Goal: Task Accomplishment & Management: Manage account settings

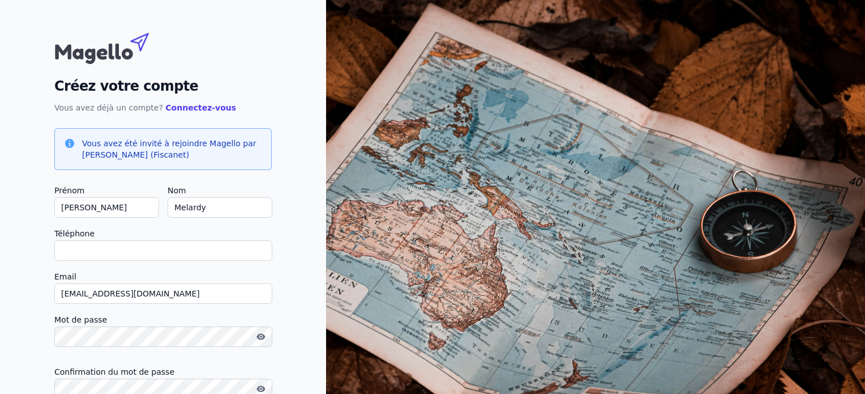
scroll to position [91, 0]
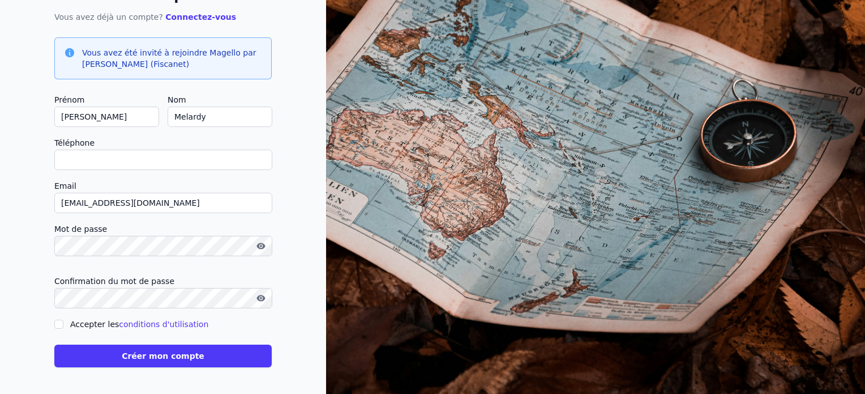
click at [131, 161] on input "Téléphone" at bounding box center [163, 160] width 218 height 20
type input "[PHONE_NUMBER]"
click at [60, 323] on input "Accepter les conditions d'utilisation" at bounding box center [58, 323] width 9 height 9
checkbox input "true"
click at [163, 355] on button "Créer mon compte" at bounding box center [162, 355] width 217 height 23
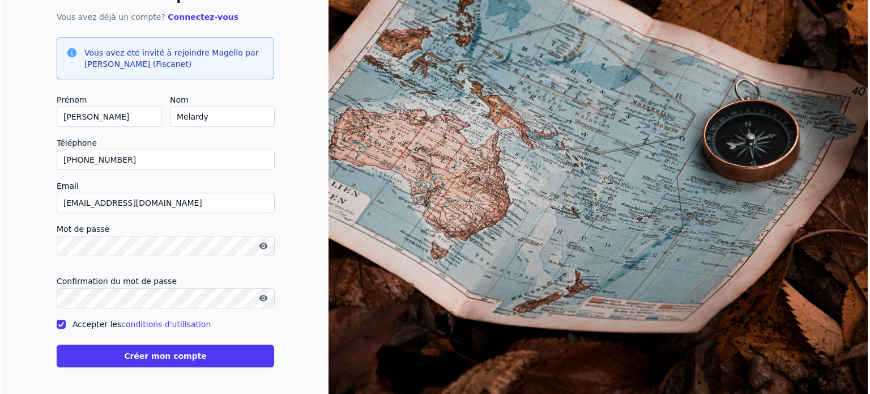
scroll to position [0, 0]
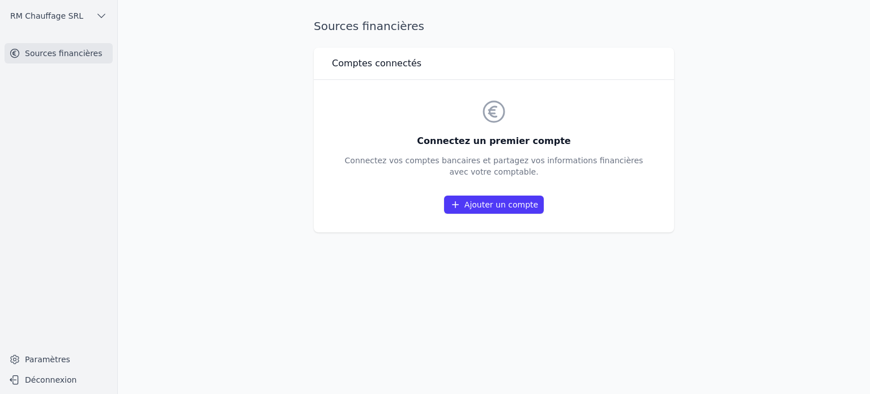
click at [713, 144] on main "Sources financières Comptes connectés Connectez un premier compte Connectez vos…" at bounding box center [435, 197] width 870 height 394
click at [499, 204] on link "Ajouter un compte" at bounding box center [494, 204] width 100 height 18
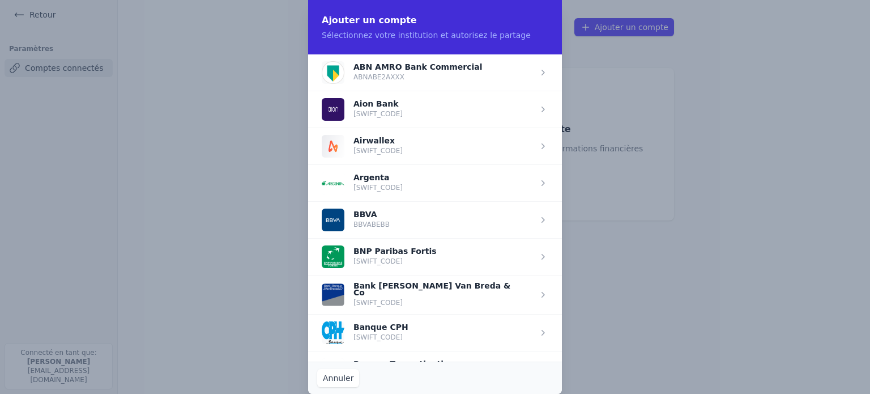
click at [437, 255] on span "button" at bounding box center [435, 256] width 254 height 37
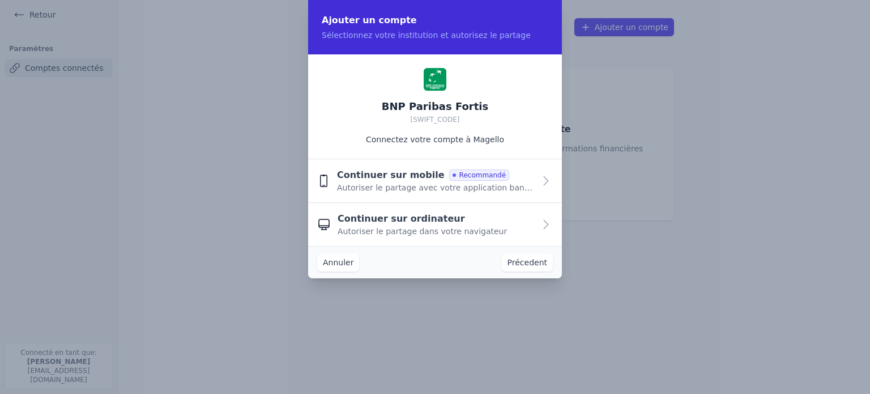
click at [449, 176] on span "Recommandé" at bounding box center [479, 174] width 60 height 11
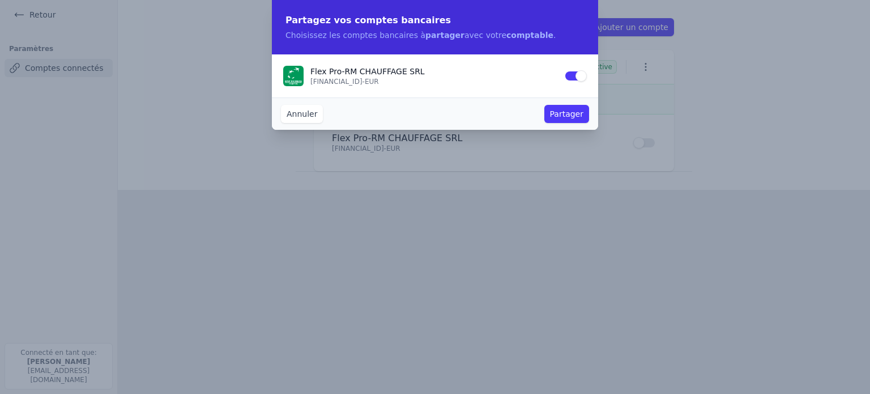
click at [571, 115] on button "Partager" at bounding box center [566, 114] width 45 height 18
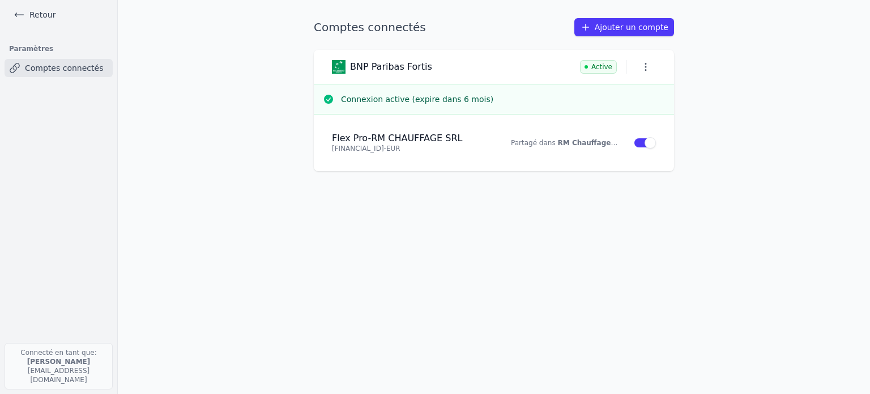
click at [42, 66] on link "Comptes connectés" at bounding box center [59, 68] width 108 height 18
